Goal: Download file/media

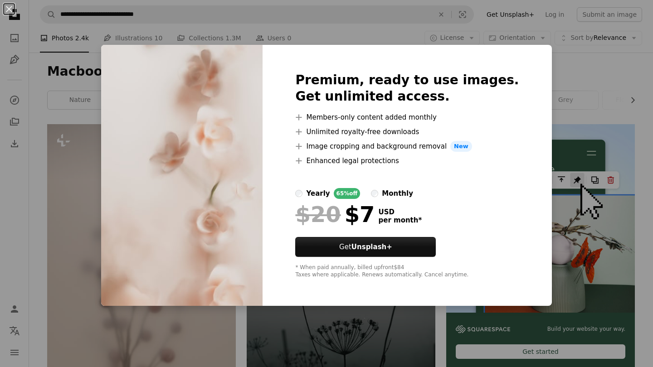
scroll to position [2999, 0]
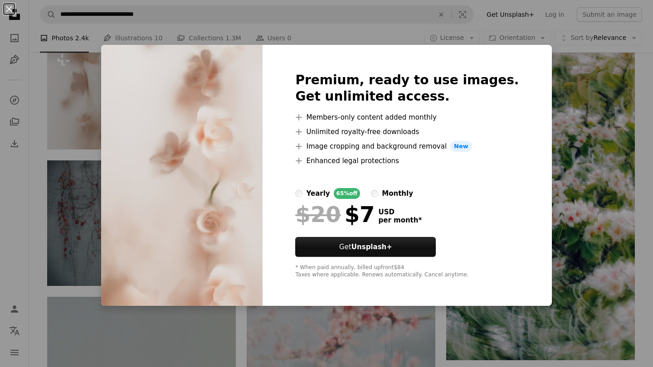
click at [577, 82] on div "An X shape Premium, ready to use images. Get unlimited access. A plus sign Memb…" at bounding box center [326, 183] width 653 height 367
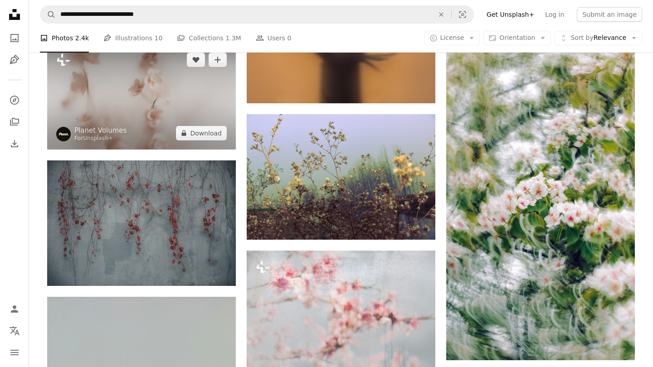
click at [143, 87] on img at bounding box center [141, 97] width 189 height 106
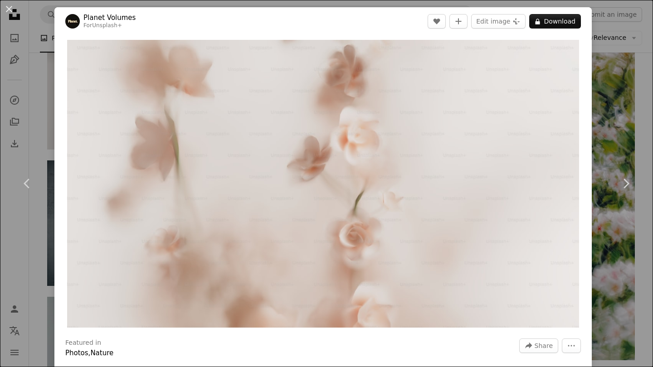
click at [622, 93] on div "An X shape Chevron left Chevron right Planet Volumes For Unsplash+ A heart A pl…" at bounding box center [326, 183] width 653 height 367
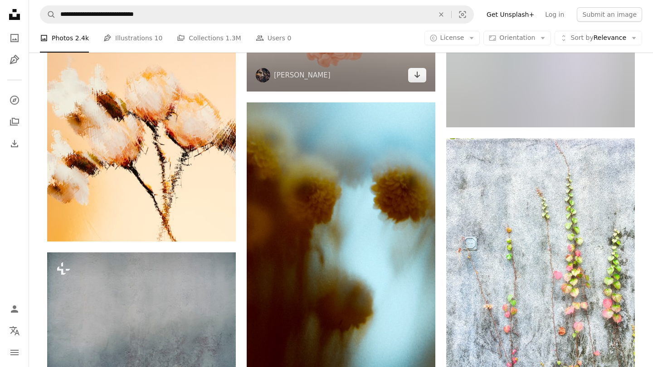
scroll to position [7415, 0]
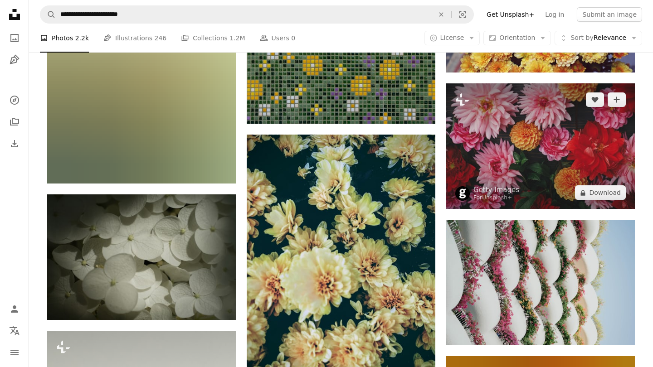
scroll to position [2128, 0]
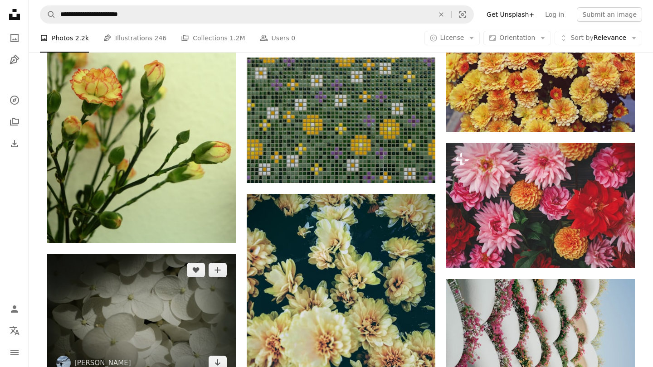
click at [198, 285] on img at bounding box center [141, 317] width 189 height 126
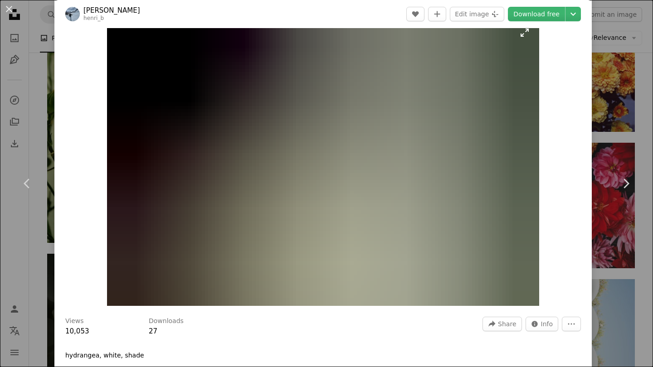
scroll to position [25, 0]
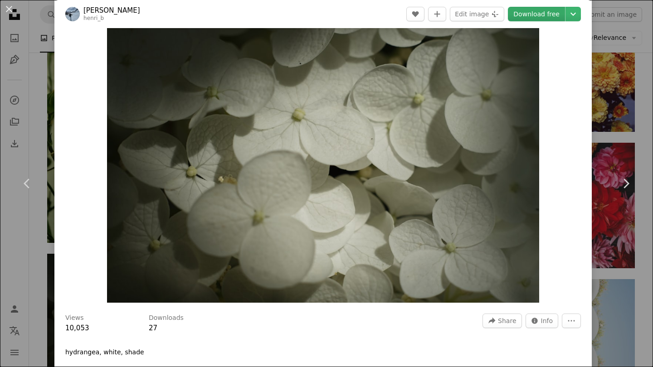
click at [559, 15] on link "Download free" at bounding box center [536, 14] width 57 height 15
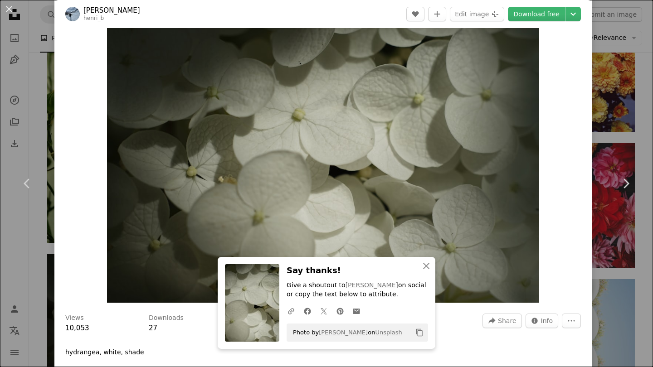
click at [626, 73] on div "An X shape Chevron left Chevron right [PERSON_NAME] henri_b A heart A plus sign…" at bounding box center [326, 183] width 653 height 367
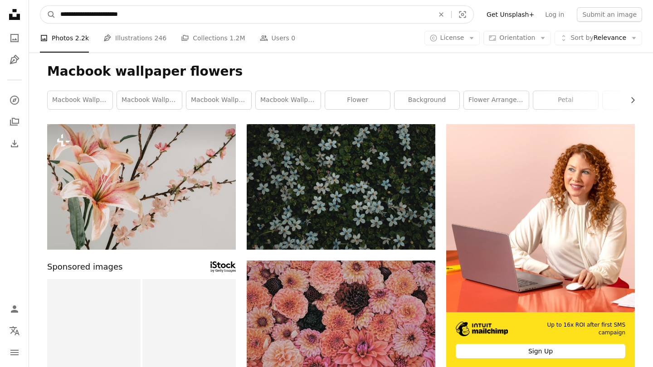
drag, startPoint x: 162, startPoint y: 17, endPoint x: 119, endPoint y: 14, distance: 43.2
click at [119, 14] on input "**********" at bounding box center [243, 14] width 375 height 17
type input "**********"
click at [48, 15] on button "A magnifying glass" at bounding box center [47, 14] width 15 height 17
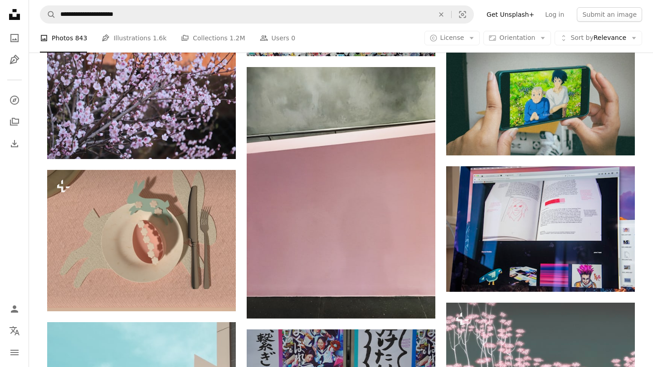
scroll to position [252, 0]
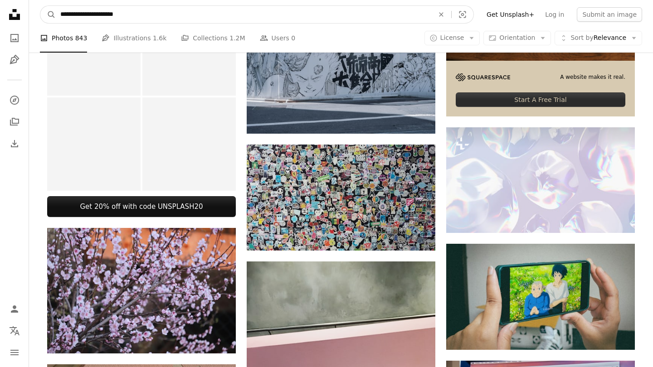
drag, startPoint x: 146, startPoint y: 10, endPoint x: 118, endPoint y: 10, distance: 27.7
click at [118, 10] on input "**********" at bounding box center [243, 14] width 375 height 17
type input "**********"
click at [48, 15] on button "A magnifying glass" at bounding box center [47, 14] width 15 height 17
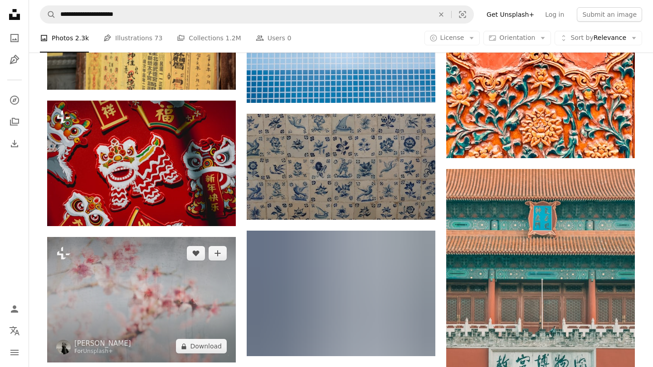
scroll to position [1124, 0]
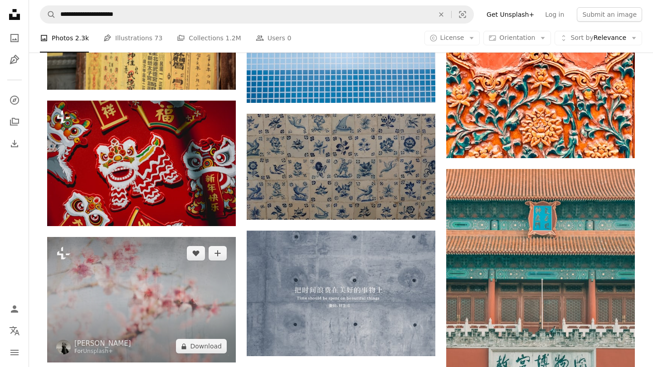
click at [149, 331] on img at bounding box center [141, 300] width 189 height 126
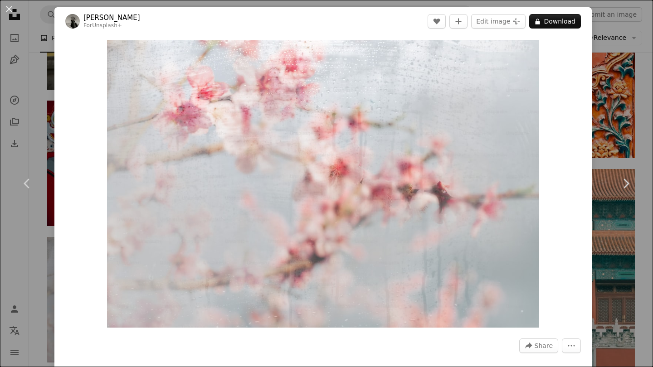
click at [642, 55] on div "An X shape Chevron left Chevron right [PERSON_NAME] Light For Unsplash+ A heart…" at bounding box center [326, 183] width 653 height 367
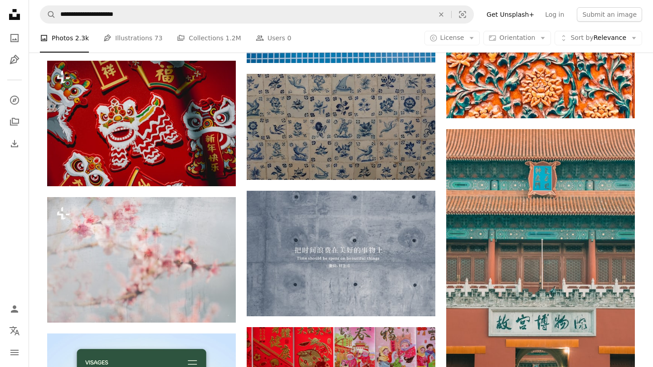
scroll to position [1153, 0]
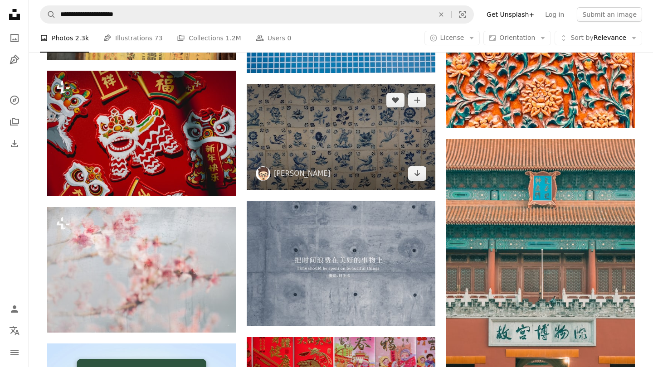
click at [392, 170] on img at bounding box center [341, 137] width 189 height 106
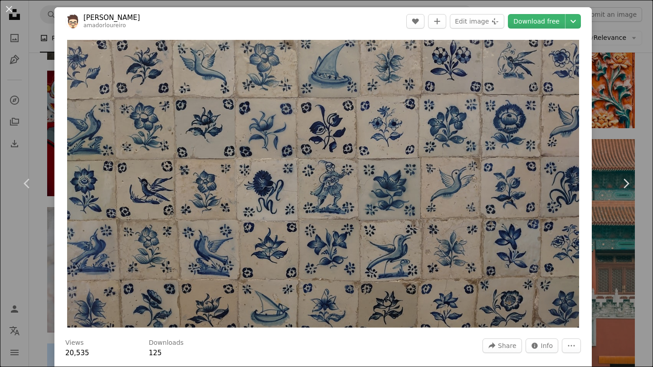
click at [648, 84] on div "An X shape Chevron left Chevron right [PERSON_NAME] amadorloureiro A heart A pl…" at bounding box center [326, 183] width 653 height 367
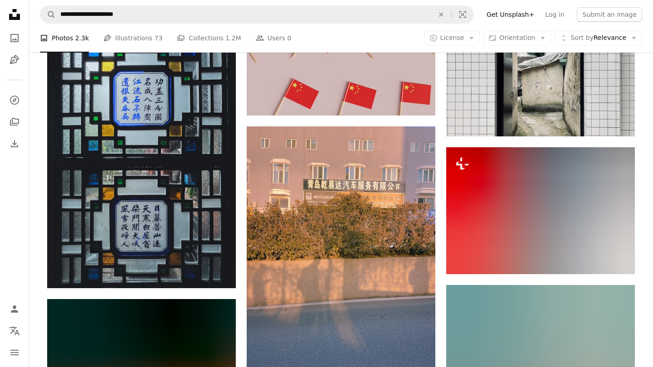
scroll to position [4322, 0]
